Goal: Ask a question

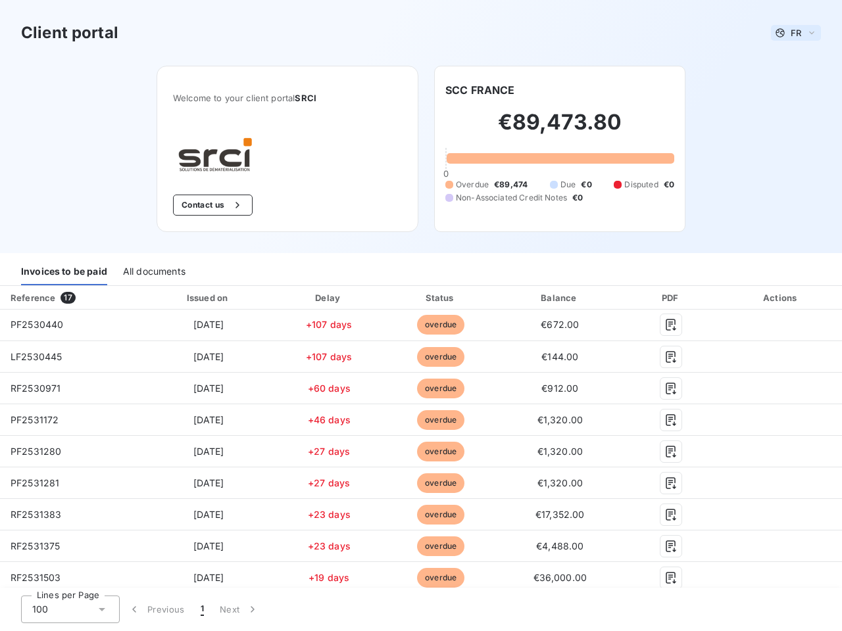
click at [791, 33] on span "FR" at bounding box center [796, 33] width 11 height 11
click at [205, 205] on button "Contact us" at bounding box center [213, 205] width 80 height 21
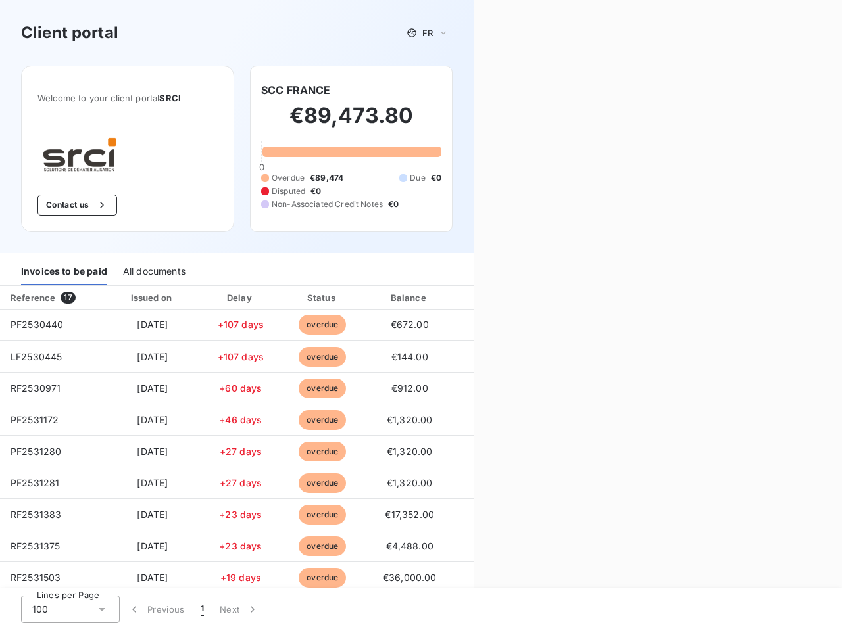
click at [475, 90] on div "Contact us Fill out the form below, and a member of our team will get back to y…" at bounding box center [658, 315] width 368 height 631
click at [64, 272] on div "Invoices to be paid" at bounding box center [64, 272] width 86 height 28
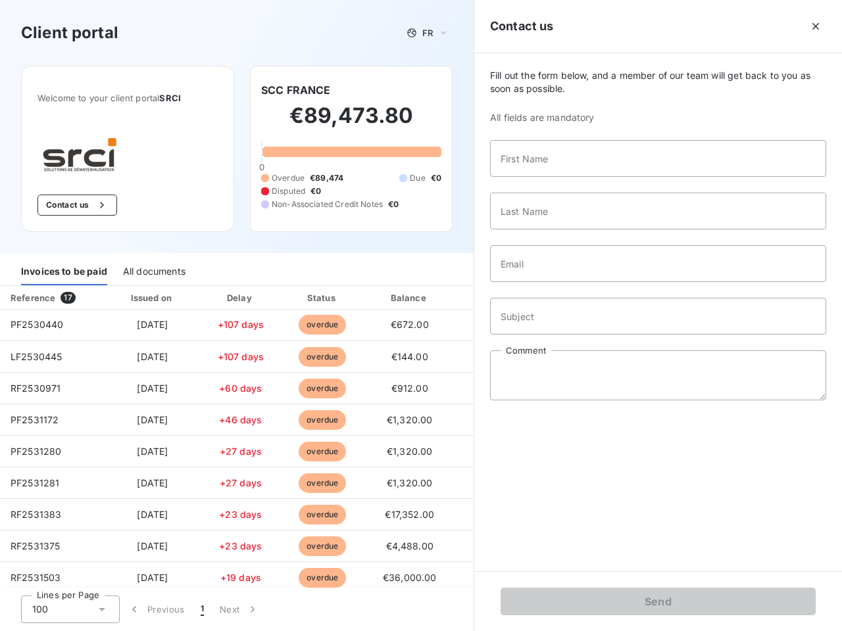
click at [153, 272] on div "All documents" at bounding box center [154, 272] width 62 height 28
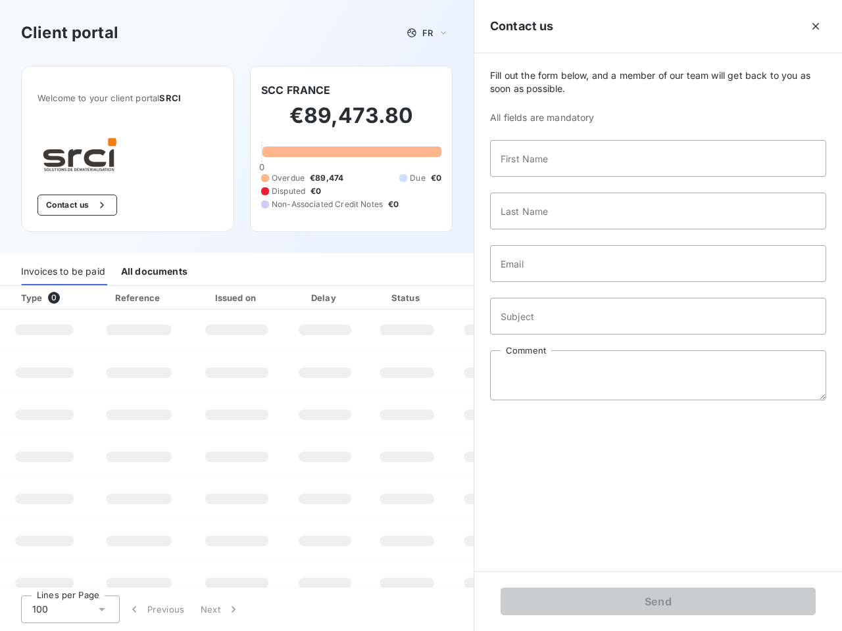
click at [70, 298] on div "Type 0" at bounding box center [49, 297] width 73 height 13
click at [205, 298] on div "Issued on" at bounding box center [236, 297] width 91 height 13
click at [324, 298] on div "Delay" at bounding box center [324, 297] width 75 height 13
click at [434, 298] on div at bounding box center [439, 297] width 13 height 13
click at [552, 298] on input "Subject" at bounding box center [658, 316] width 336 height 37
